Goal: Information Seeking & Learning: Learn about a topic

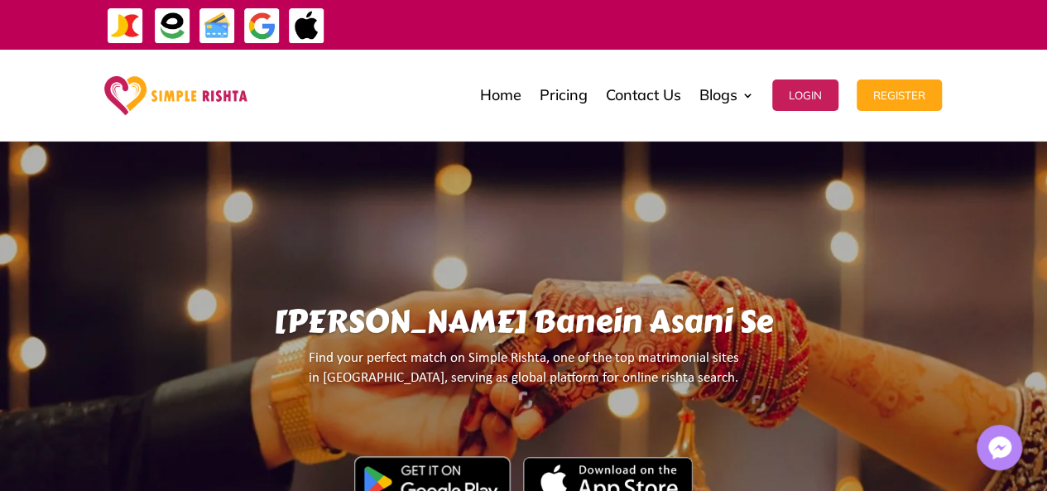
click at [365, 108] on div "Home Pricing Contact Us Blogs English Blog Urdu Blog Login Register Home Pricin…" at bounding box center [607, 95] width 670 height 83
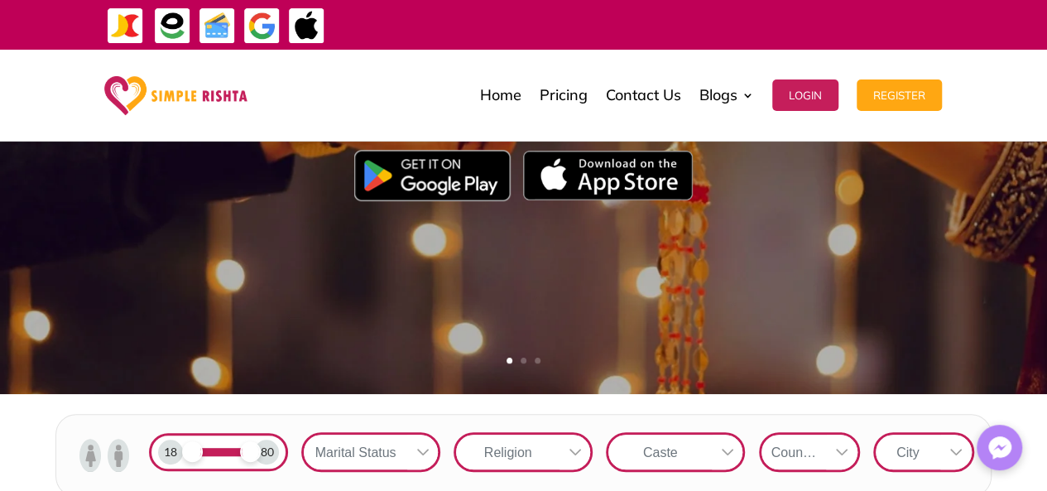
scroll to position [308, 0]
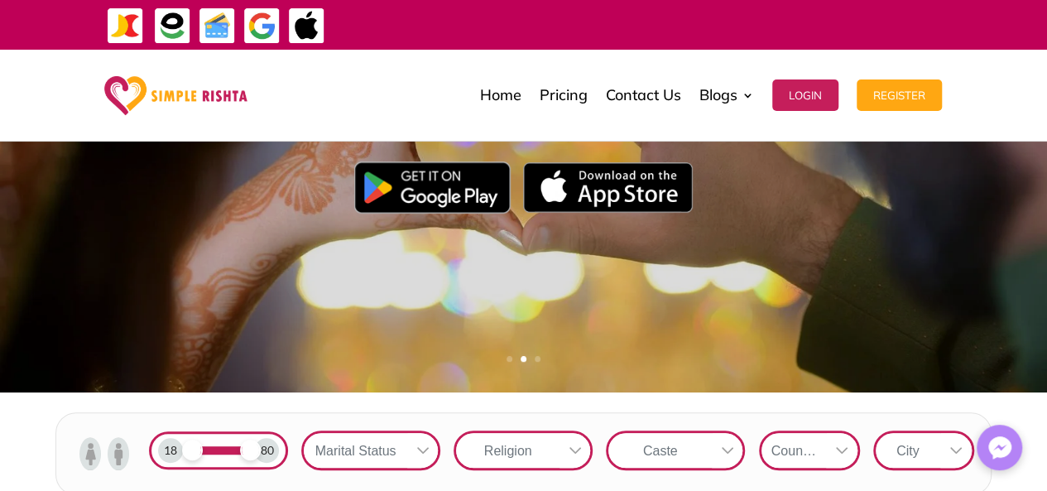
drag, startPoint x: 350, startPoint y: 324, endPoint x: 274, endPoint y: 315, distance: 76.6
click at [274, 315] on div "یہاں رشتے بنیں آسانی سے سمپل رشتہ اپنی طرز کا ایک منفرد رشتہ پلیٹ فارم ہے۔جہاں …" at bounding box center [523, 67] width 617 height 649
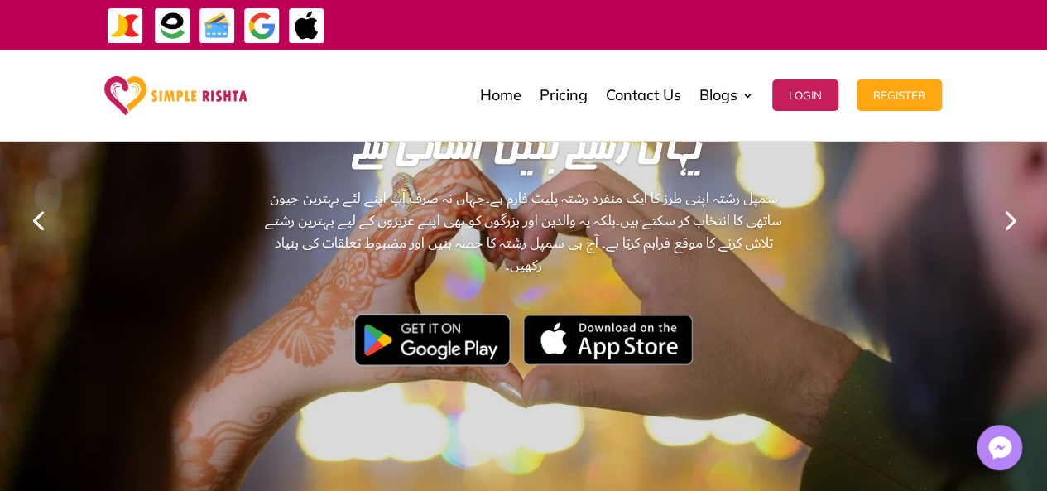
scroll to position [149, 0]
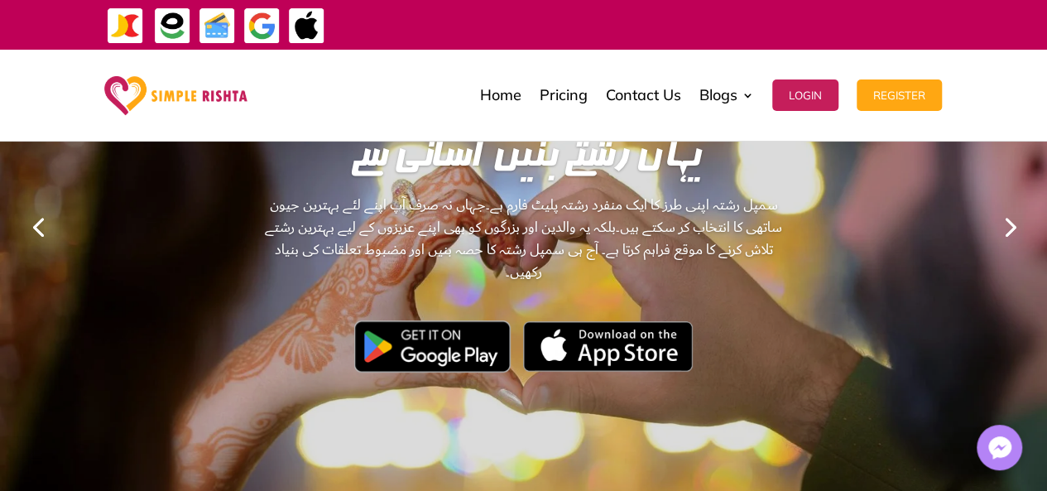
click at [30, 223] on link "Previous" at bounding box center [38, 226] width 40 height 40
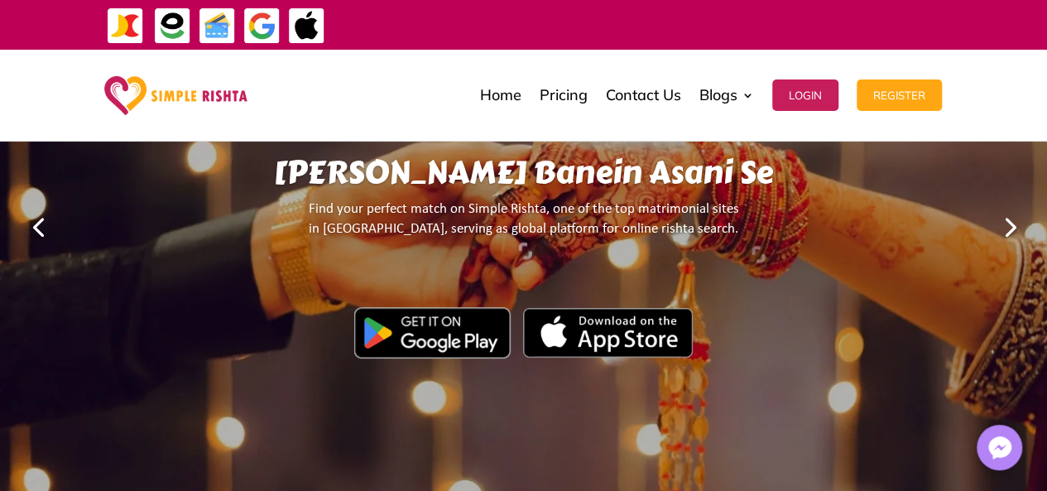
click at [194, 331] on div at bounding box center [524, 336] width 774 height 58
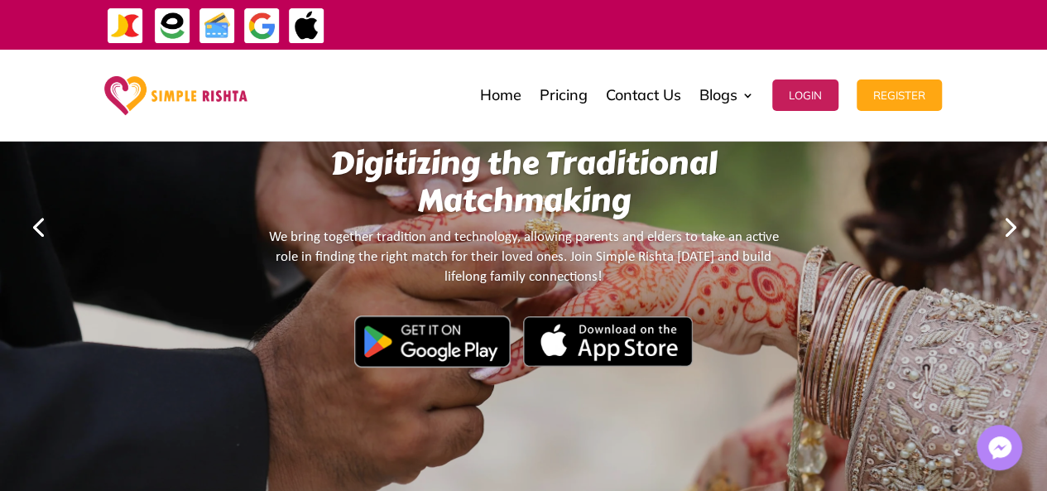
drag, startPoint x: 151, startPoint y: 276, endPoint x: 818, endPoint y: 276, distance: 667.2
click at [818, 276] on div "Digitizing the Traditional Matchmaking We bring together tradition and technolo…" at bounding box center [523, 225] width 617 height 639
click at [1002, 227] on link "Next" at bounding box center [1009, 226] width 40 height 40
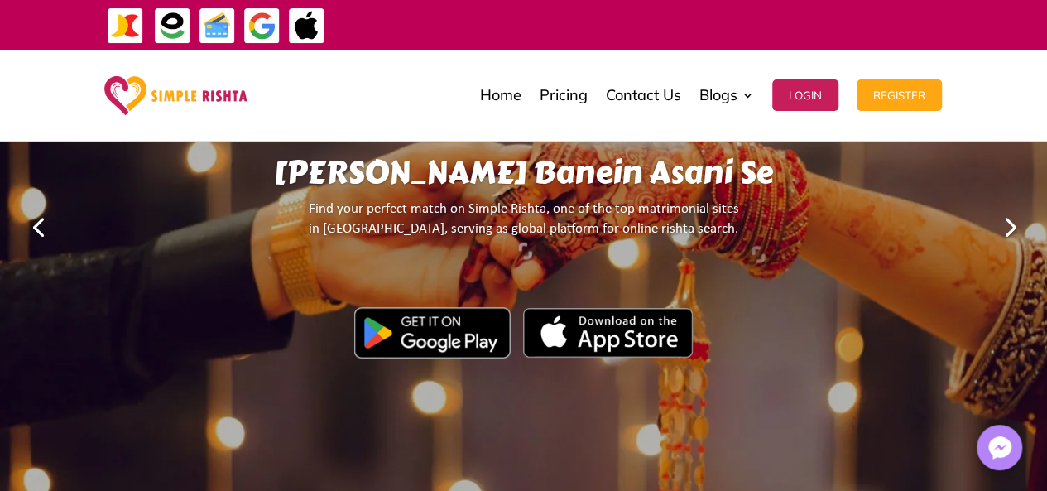
click at [1002, 227] on link "Next" at bounding box center [1009, 226] width 40 height 40
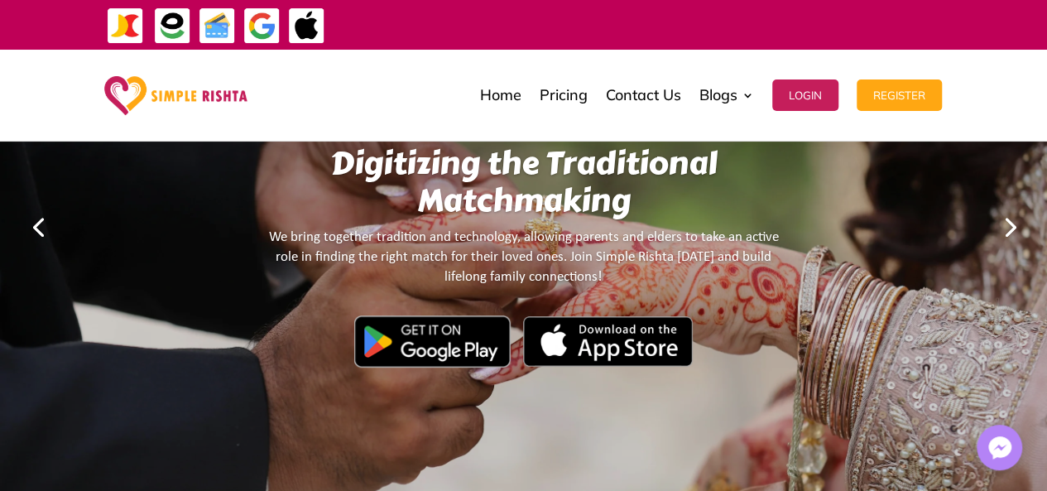
click at [760, 330] on div at bounding box center [523, 344] width 519 height 58
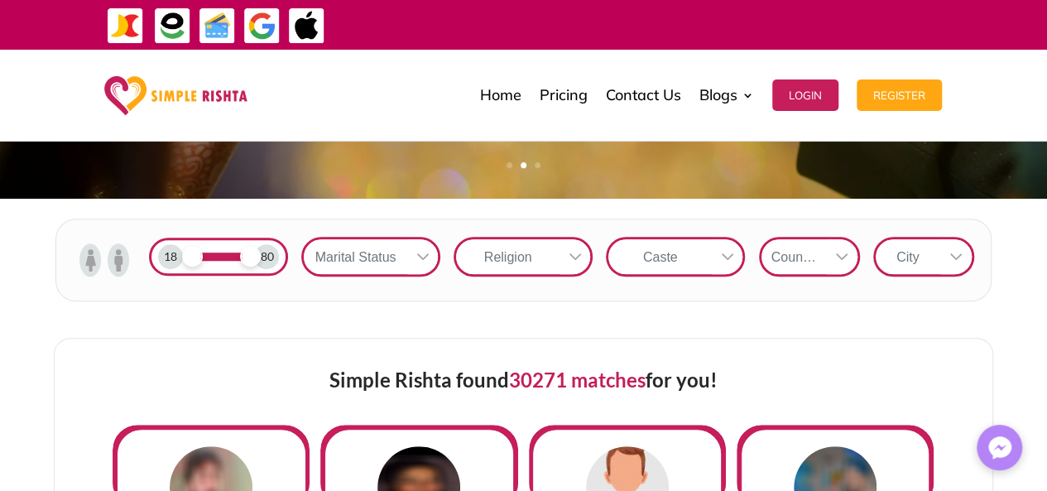
scroll to position [502, 0]
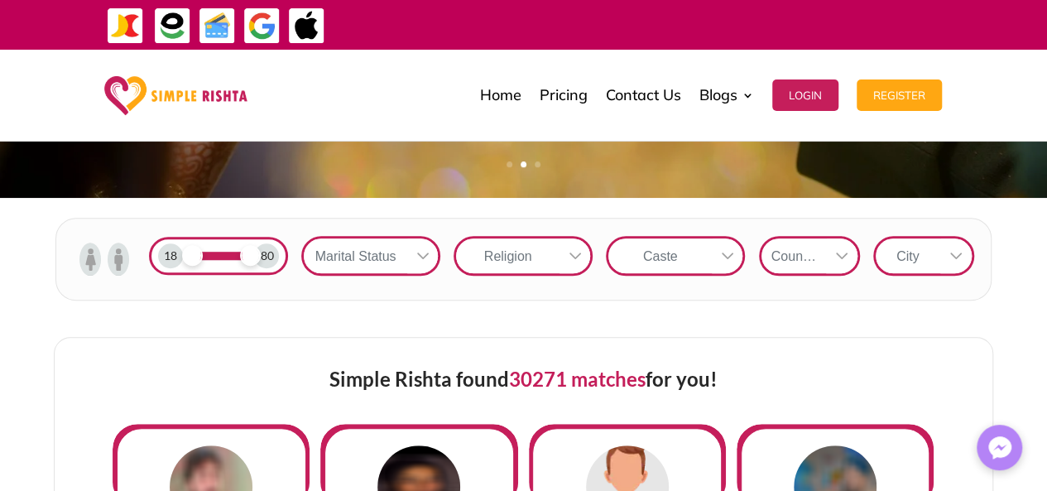
click at [424, 251] on icon at bounding box center [422, 255] width 13 height 13
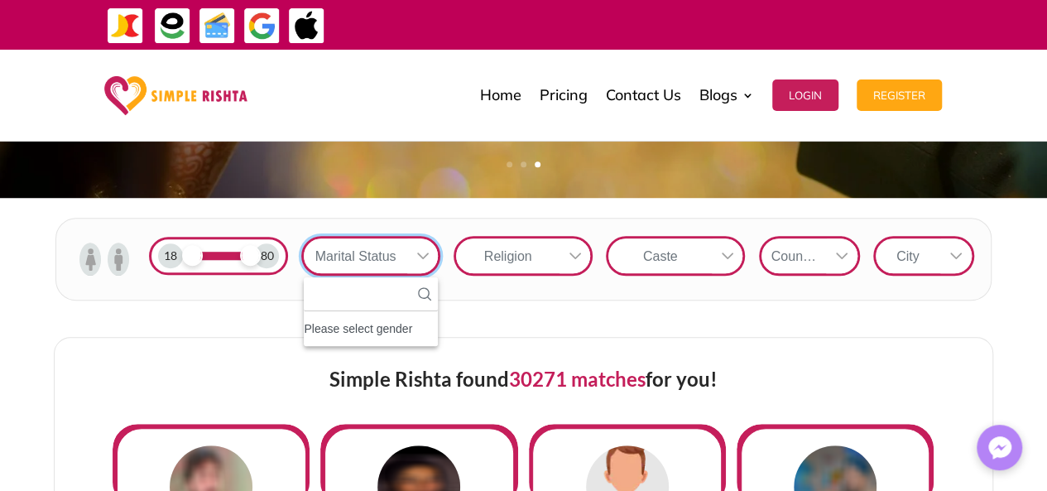
scroll to position [17, 2]
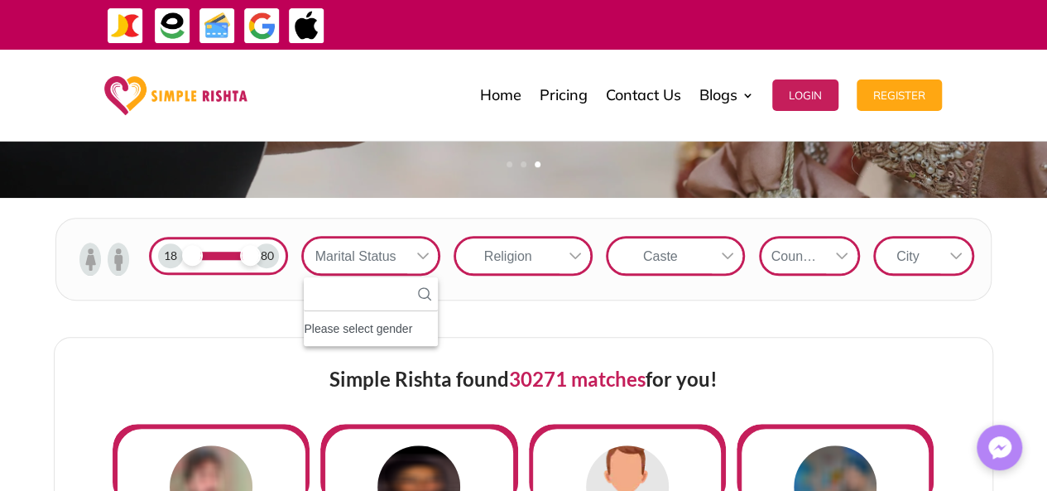
click at [571, 246] on div at bounding box center [575, 255] width 31 height 35
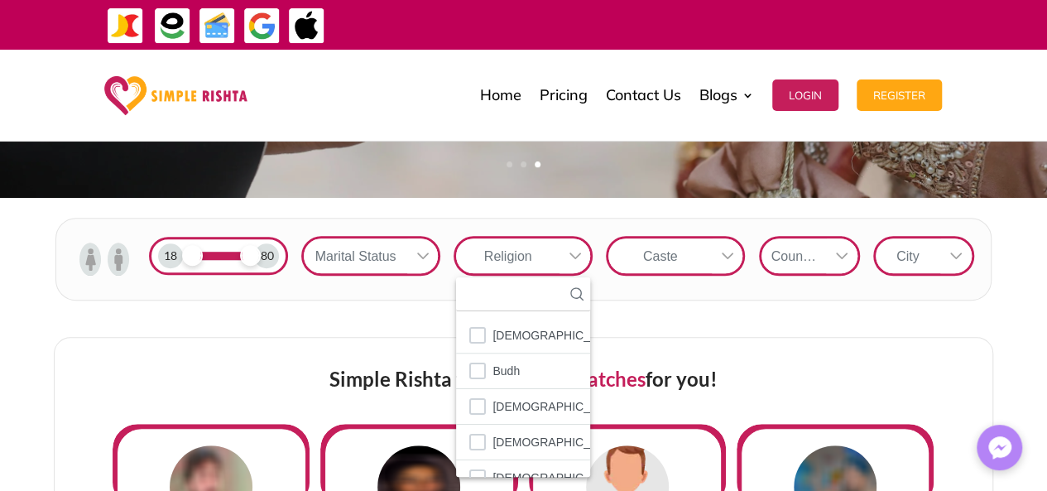
click at [727, 259] on icon at bounding box center [727, 255] width 13 height 13
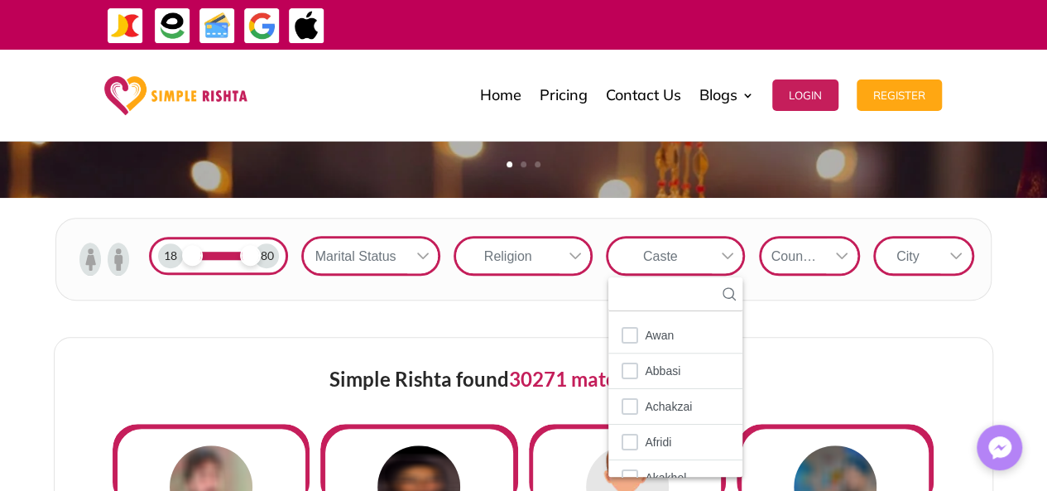
click at [843, 250] on icon at bounding box center [841, 255] width 13 height 13
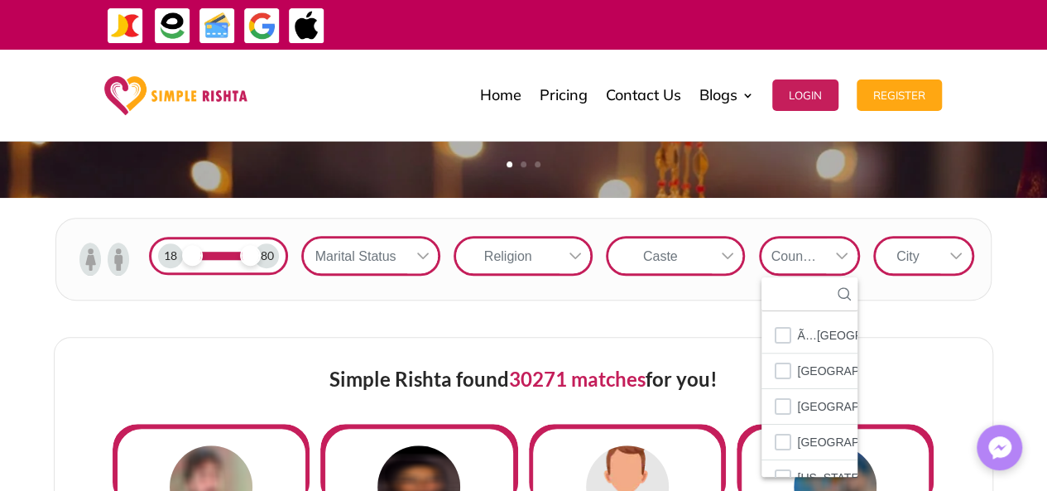
click at [954, 252] on icon at bounding box center [955, 255] width 13 height 13
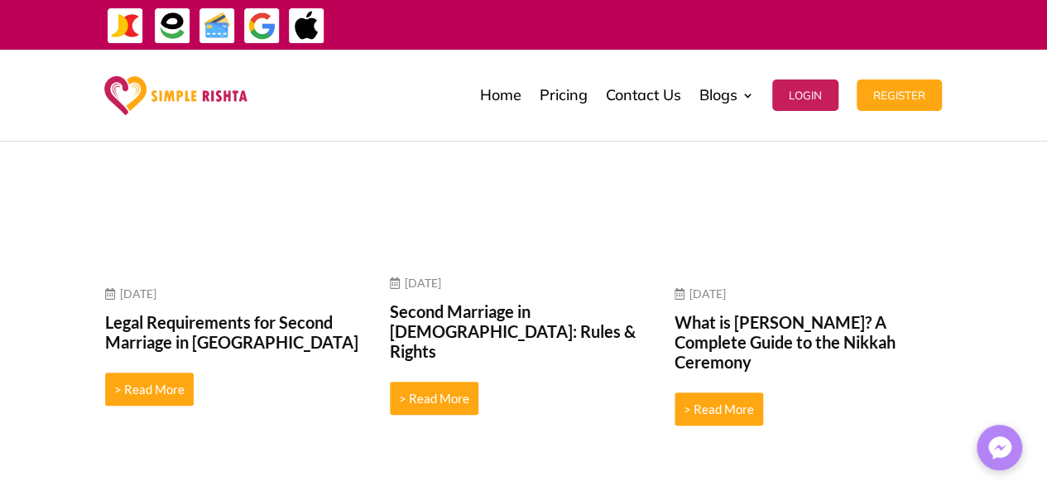
scroll to position [6831, 0]
